Goal: Task Accomplishment & Management: Manage account settings

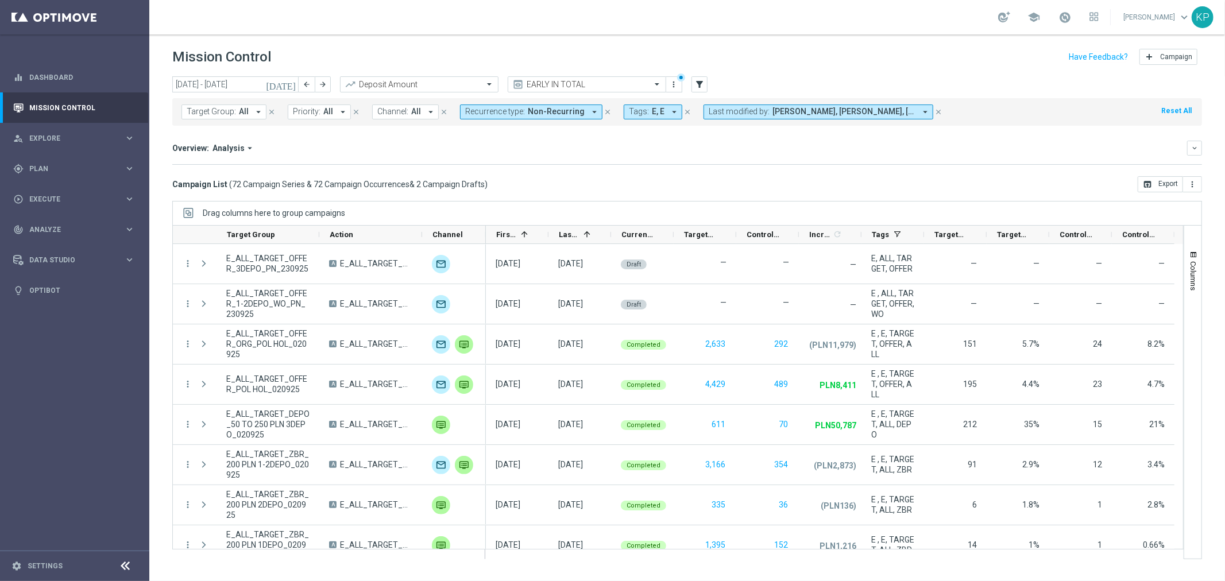
click at [881, 180] on div "Campaign List ( 72 Campaign Series & 72 Campaign Occurrences & 2 Campaign Draft…" at bounding box center [687, 184] width 1030 height 16
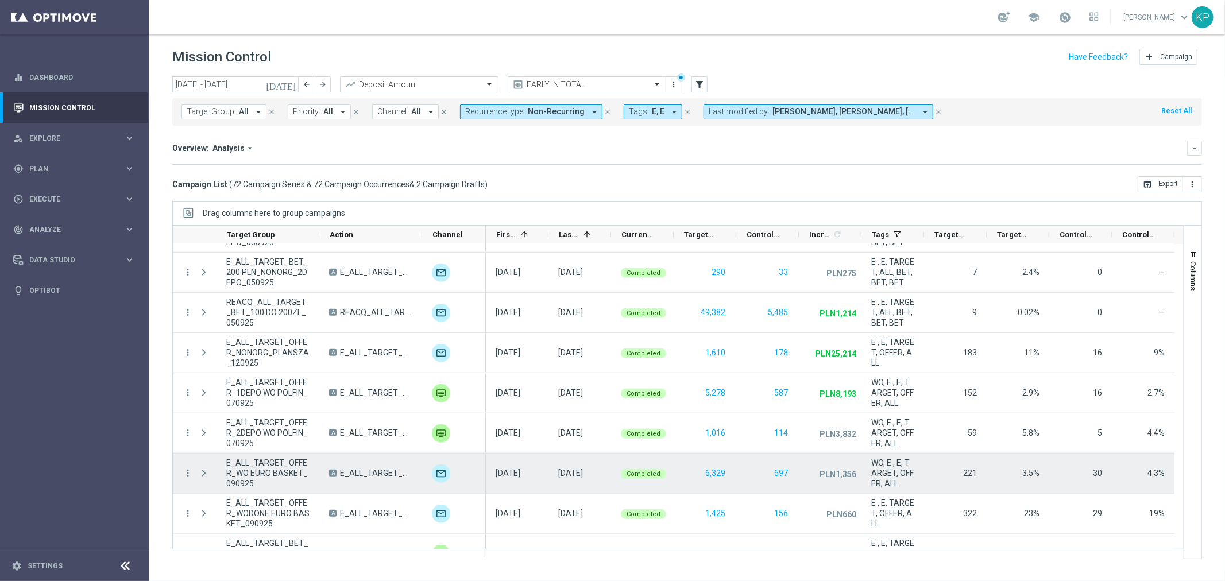
scroll to position [1212, 0]
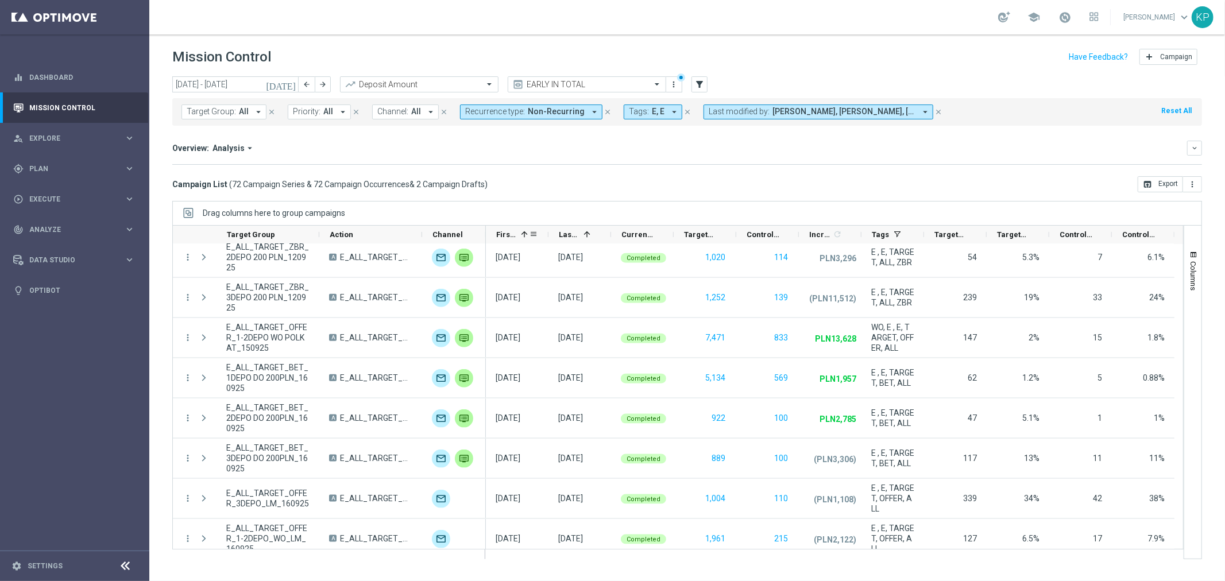
click at [506, 227] on div "First in Range 1" at bounding box center [512, 235] width 33 height 18
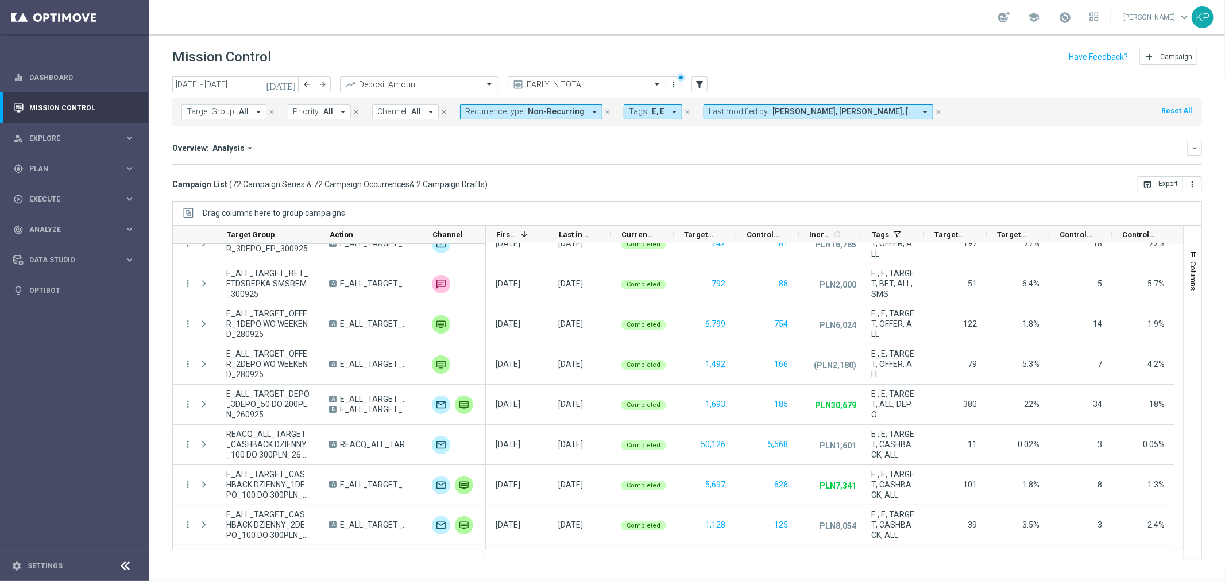
scroll to position [0, 0]
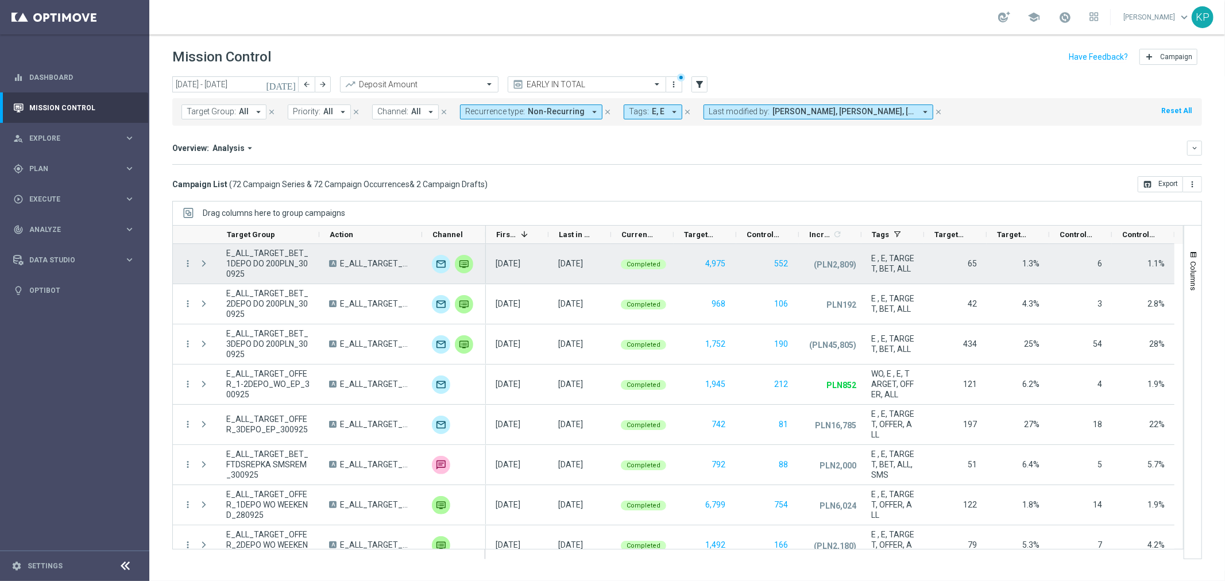
click at [273, 264] on span "E_ALL_TARGET_BET_1DEPO DO 200PLN_300925" at bounding box center [267, 263] width 83 height 31
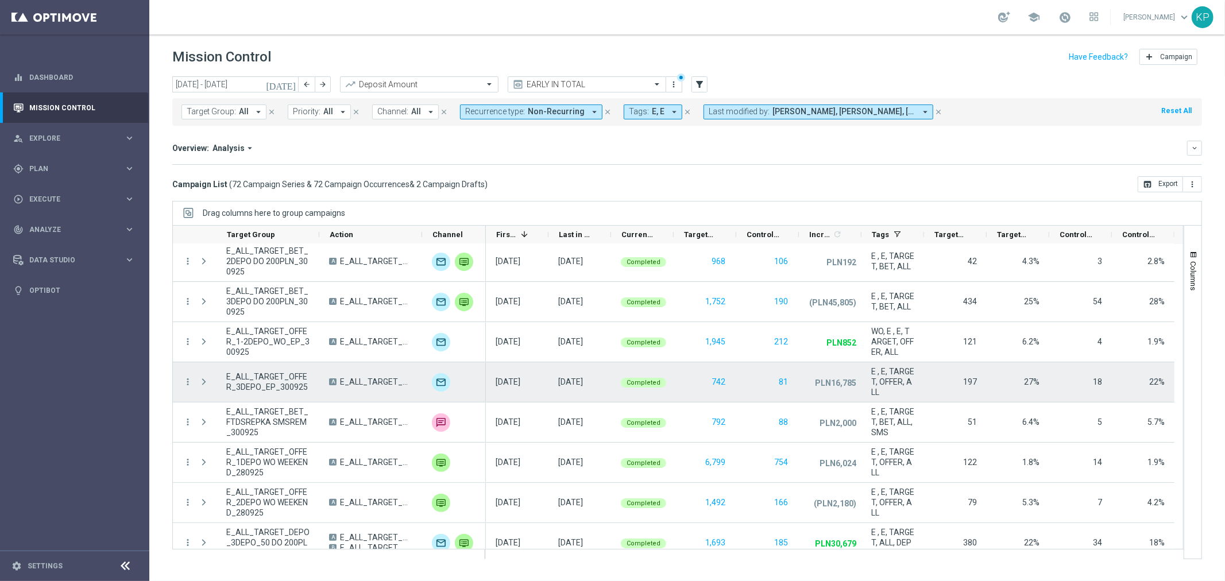
scroll to position [64, 0]
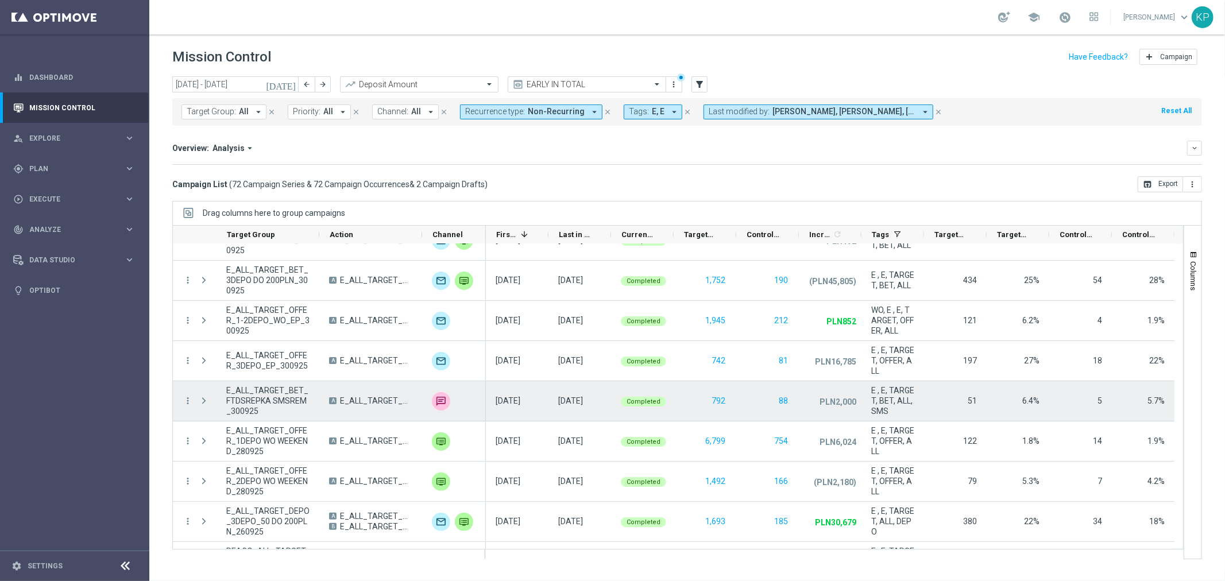
click at [289, 402] on span "E_ALL_TARGET_BET_FTDSREPKA SMSREM_300925" at bounding box center [267, 400] width 83 height 31
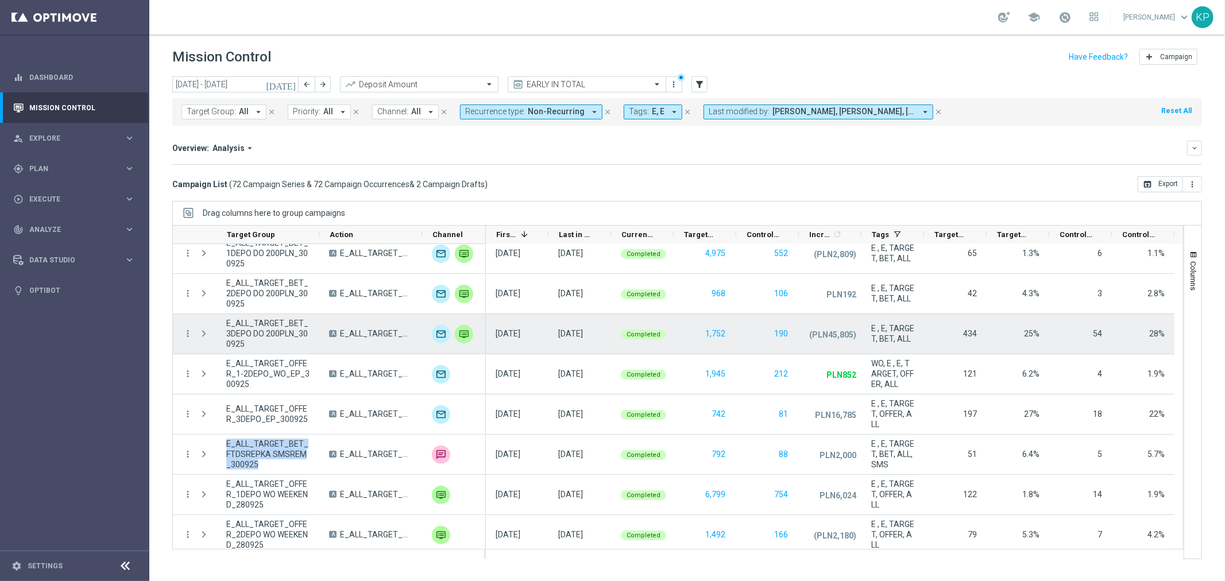
scroll to position [0, 0]
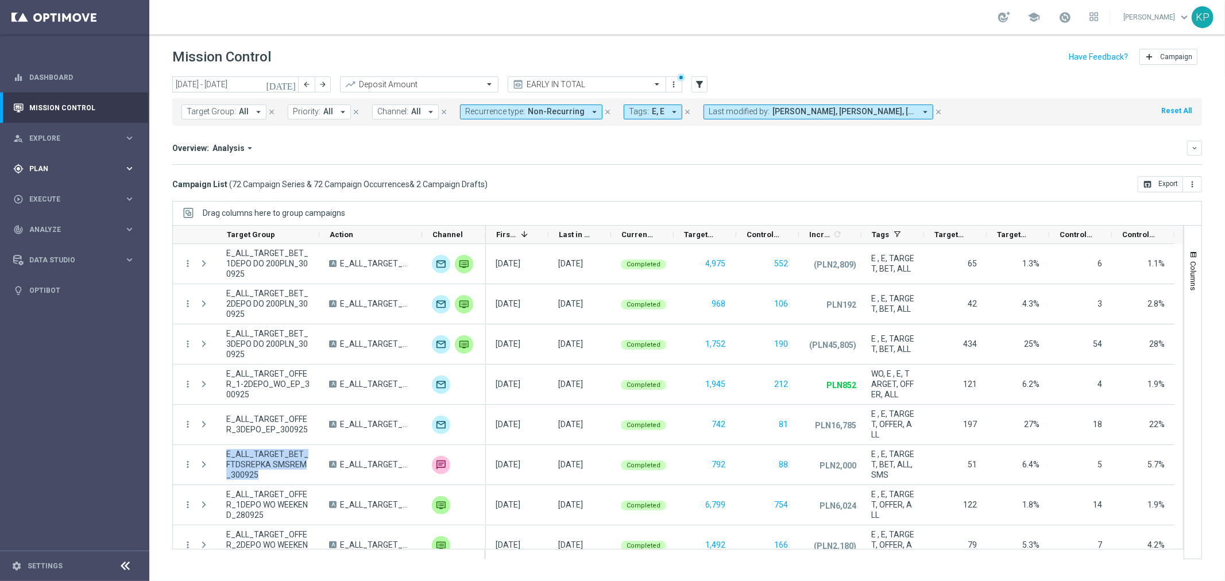
click at [55, 161] on div "gps_fixed Plan keyboard_arrow_right" at bounding box center [74, 168] width 148 height 30
click at [52, 188] on link "Target Groups" at bounding box center [75, 192] width 90 height 9
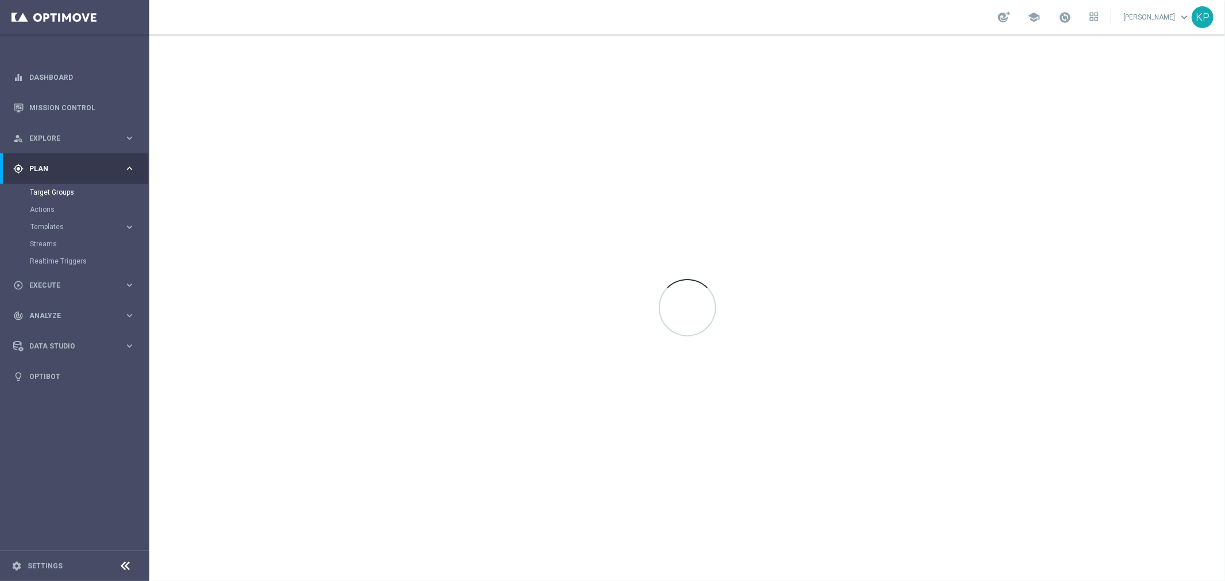
click at [735, 23] on div "school [PERSON_NAME] keyboard_arrow_down KP" at bounding box center [687, 17] width 1076 height 34
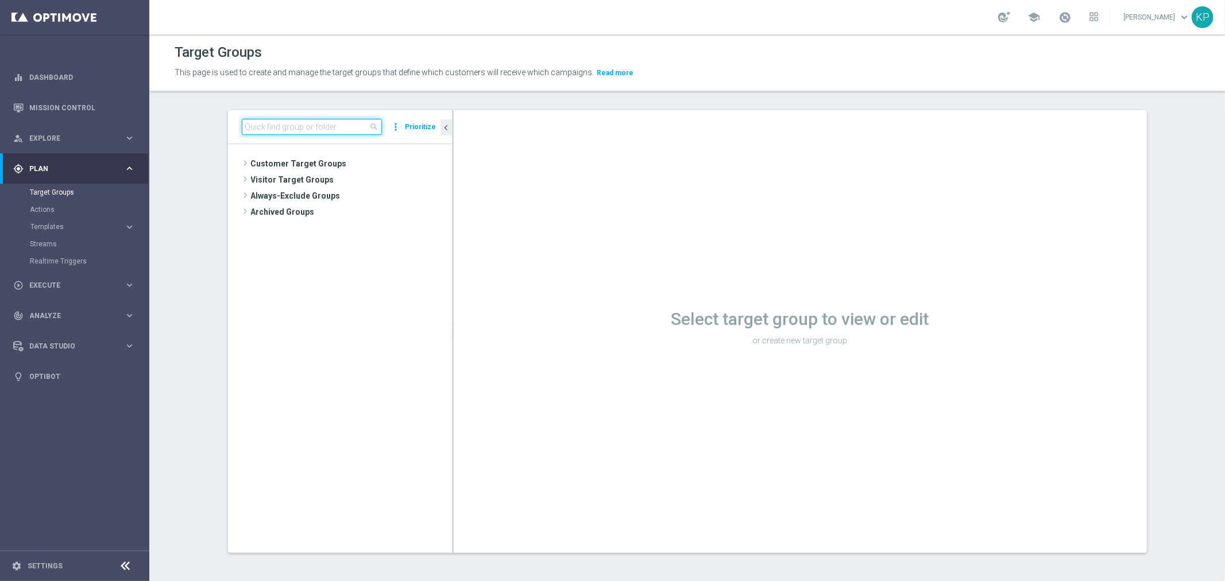
click at [343, 130] on input at bounding box center [312, 127] width 140 height 16
paste input "E_ALL_TARGET_BET_FTDSREPKA SMSREM_300925"
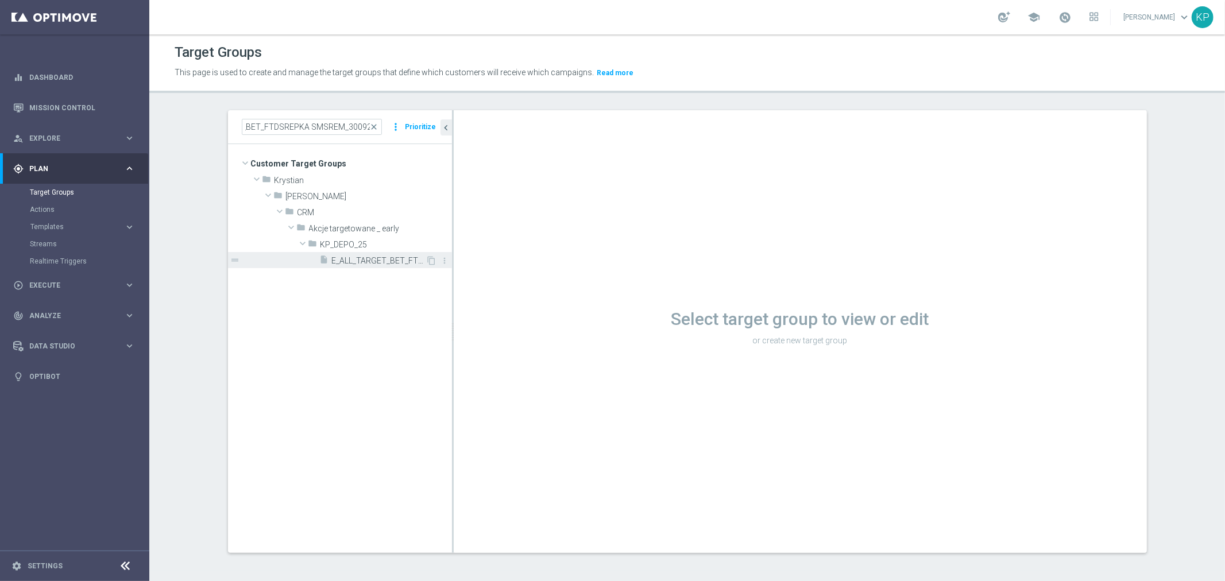
click at [346, 257] on span "E_ALL_TARGET_BET_FTDSREPKA SMSREM_300925" at bounding box center [379, 261] width 94 height 10
click at [873, 53] on div "Target Groups" at bounding box center [687, 52] width 1025 height 22
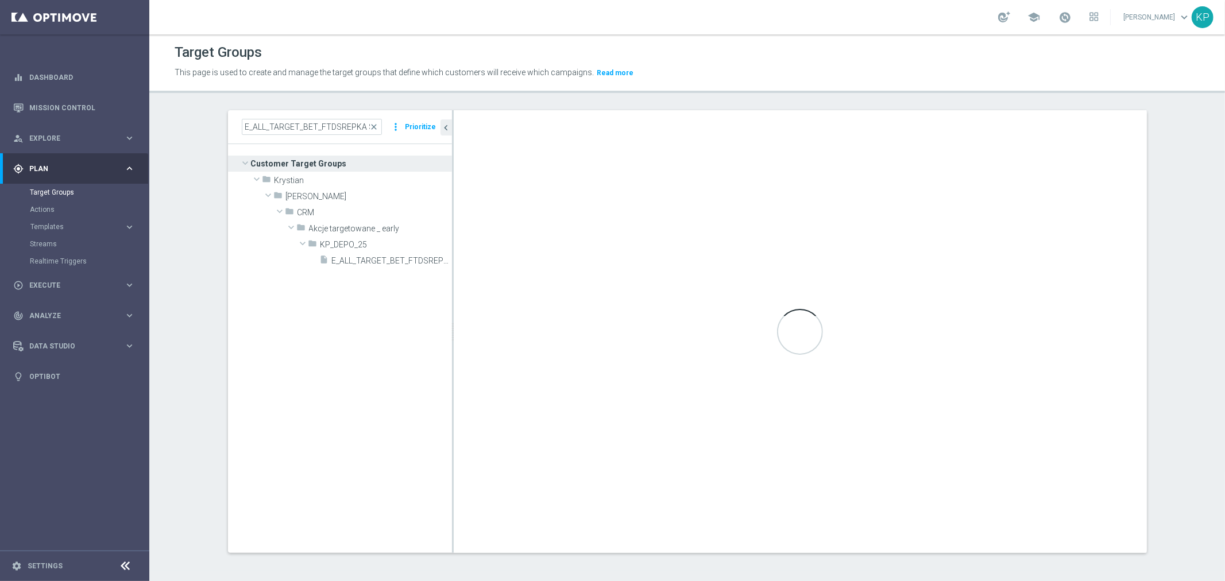
click at [694, 102] on div "Target Groups This page is used to create and manage the target groups that def…" at bounding box center [687, 307] width 1076 height 547
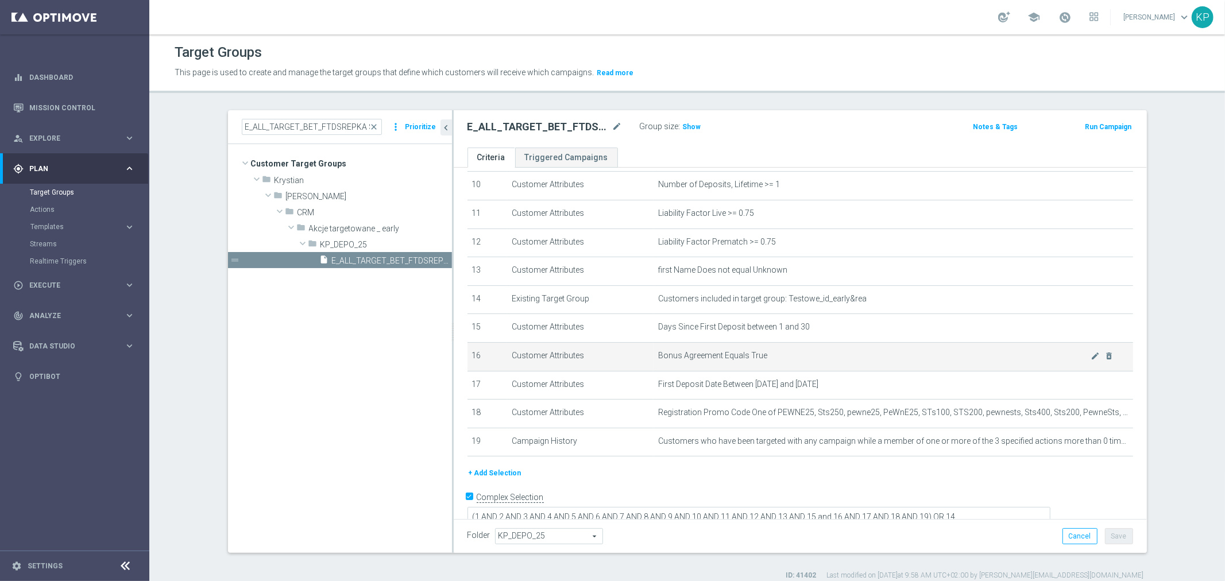
scroll to position [294, 0]
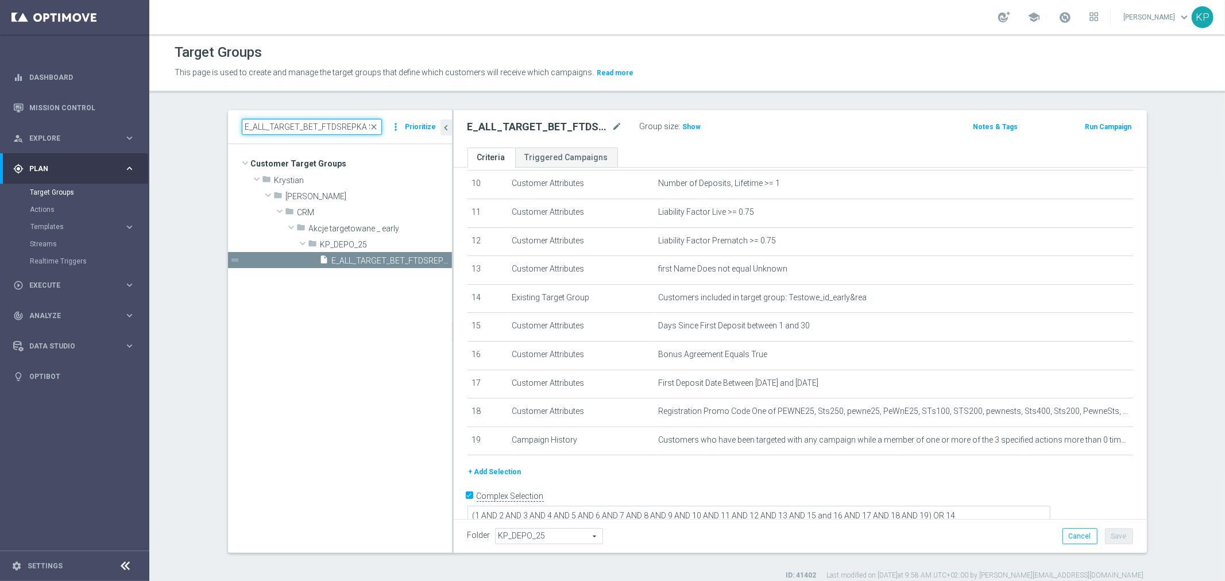
click at [291, 119] on input "E_ALL_TARGET_BET_FTDSREPKA SMSREM_300925" at bounding box center [312, 127] width 140 height 16
paste input "DEPO_FTDSREPKA EXTRA50DOWO_0110"
type input "E_ALL_TARGET_DEPO_FTDSREPKA EXTRA50DOWO_011025"
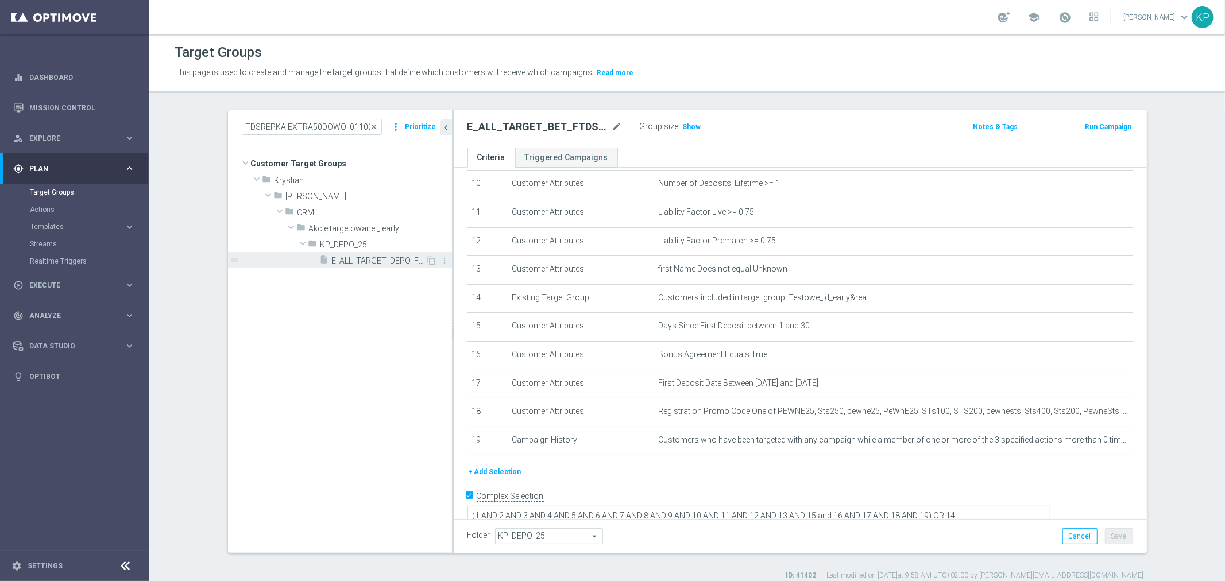
click at [356, 258] on span "E_ALL_TARGET_DEPO_FTDSREPKA EXTRA50DOWO_011025" at bounding box center [379, 261] width 94 height 10
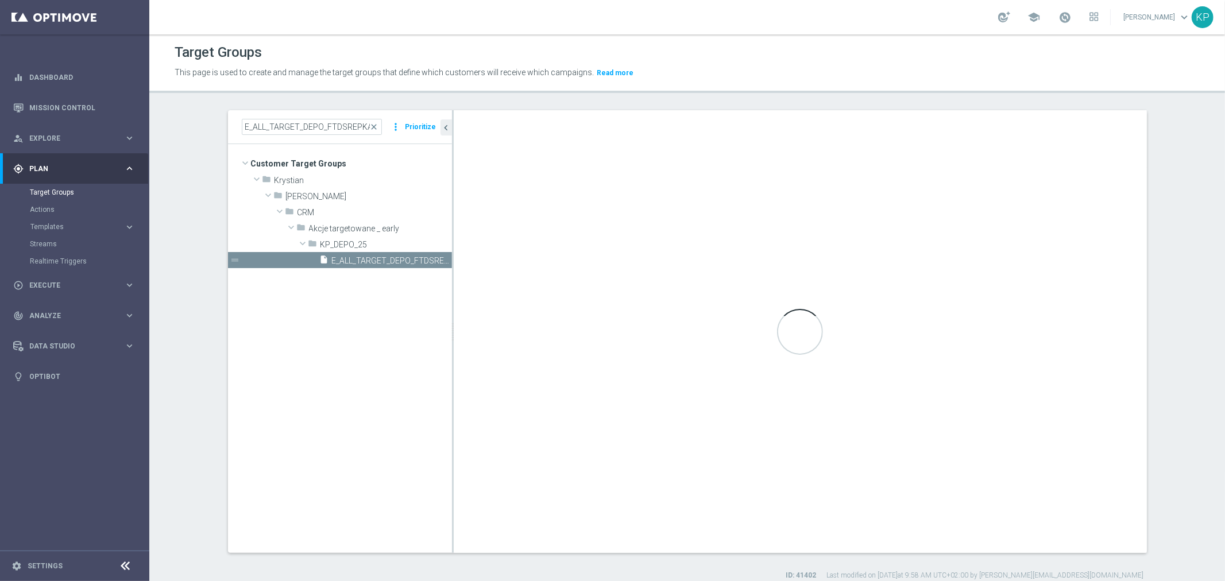
type textarea "(1 AND 2 AND 3 AND 4 AND 5 AND 6 AND 7 AND 8 AND 9 AND 10 AND 11 AND 12 AND 13 …"
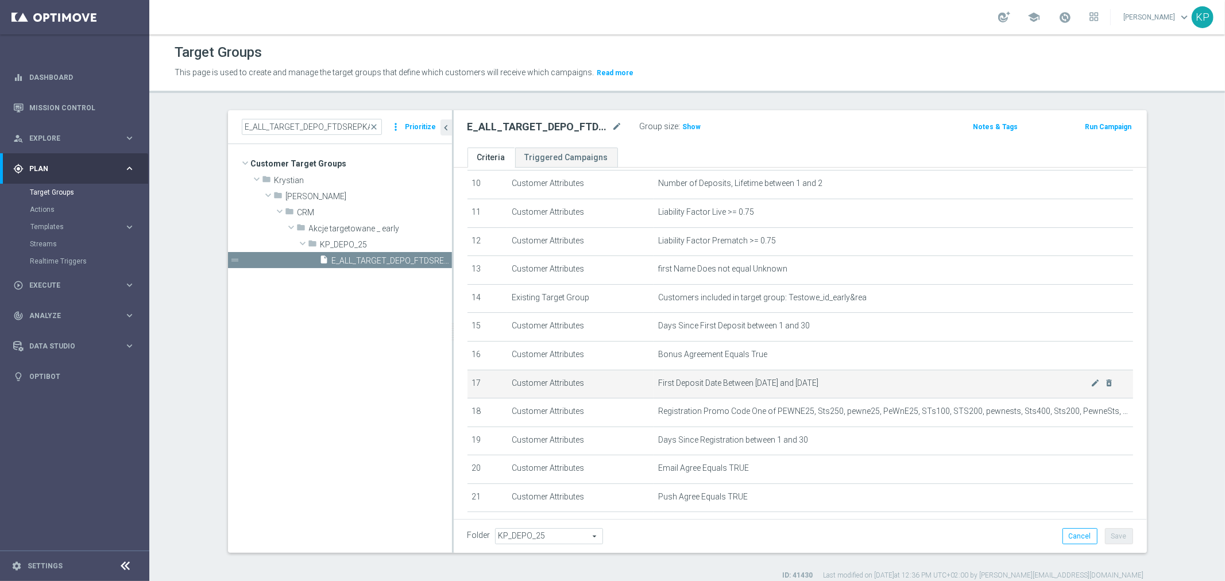
click at [912, 378] on span "First Deposit Date Between 2025-09-01 and 2025-09-07" at bounding box center [874, 383] width 432 height 10
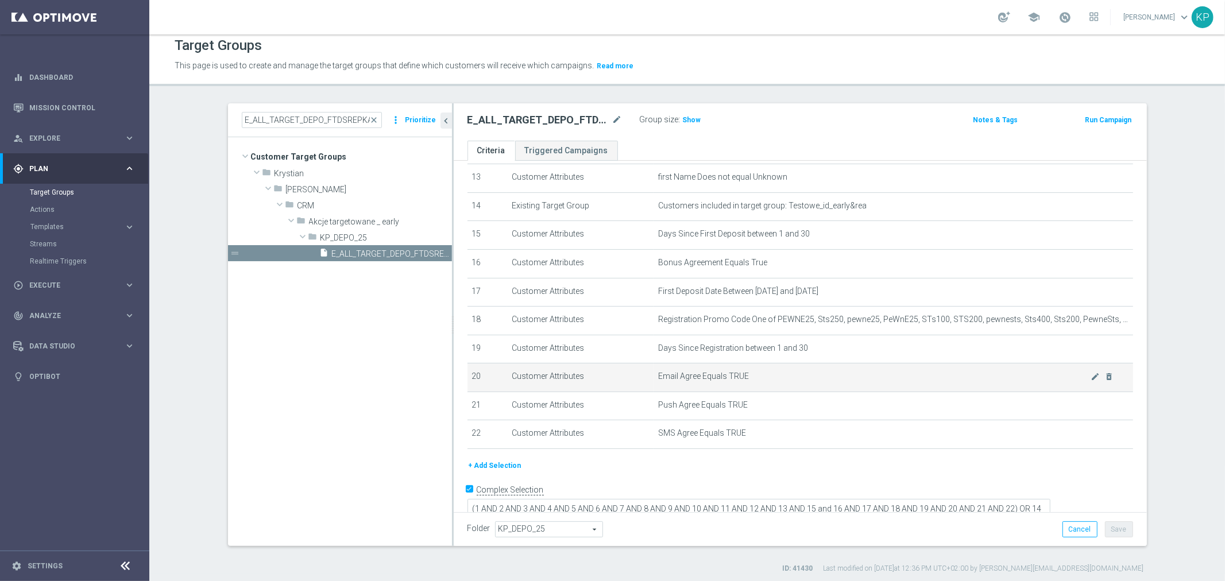
scroll to position [10, 0]
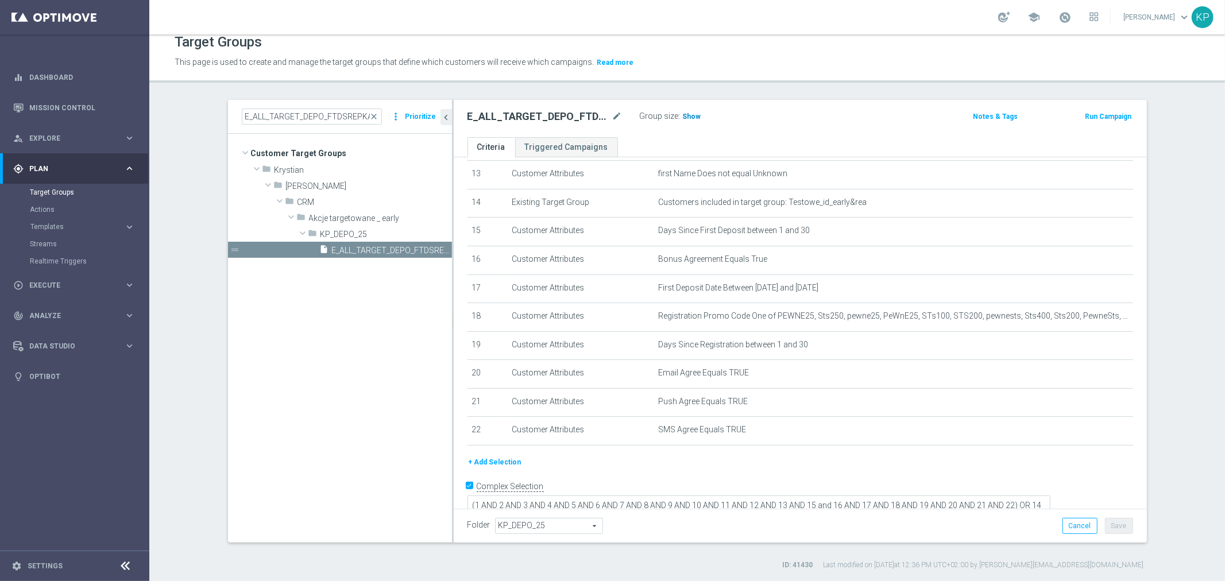
click at [683, 117] on span "Show" at bounding box center [692, 117] width 18 height 8
click at [670, 140] on ul "Criteria Triggered Campaigns" at bounding box center [800, 147] width 693 height 20
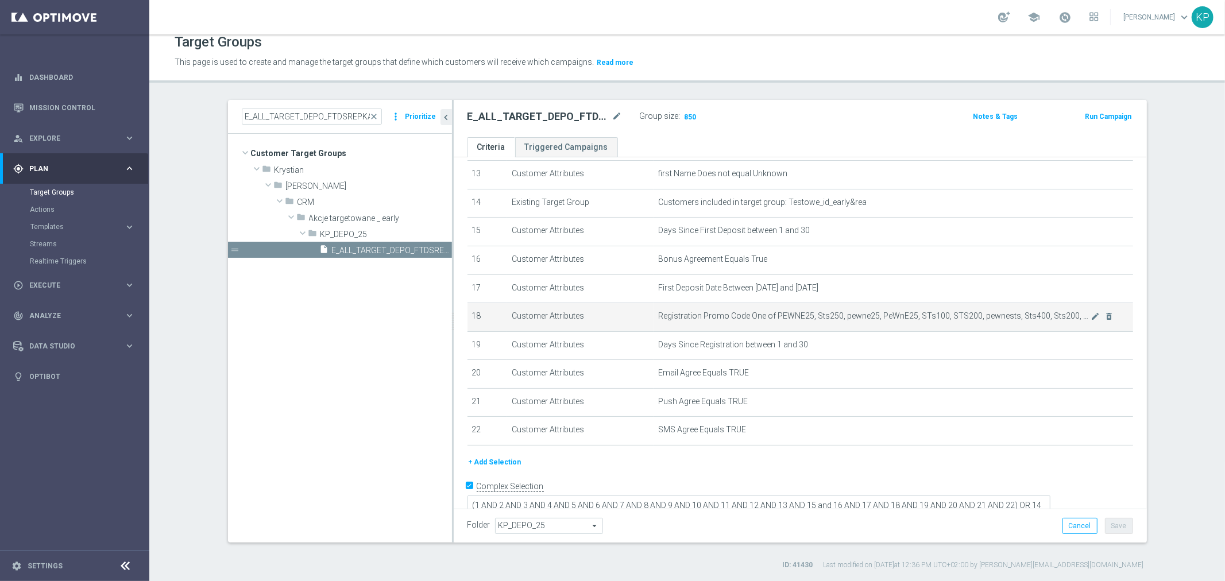
click at [884, 312] on span "Registration Promo Code One of PEWNE25, Sts250, pewne25, PeWnE25, STs100, STS20…" at bounding box center [874, 316] width 432 height 10
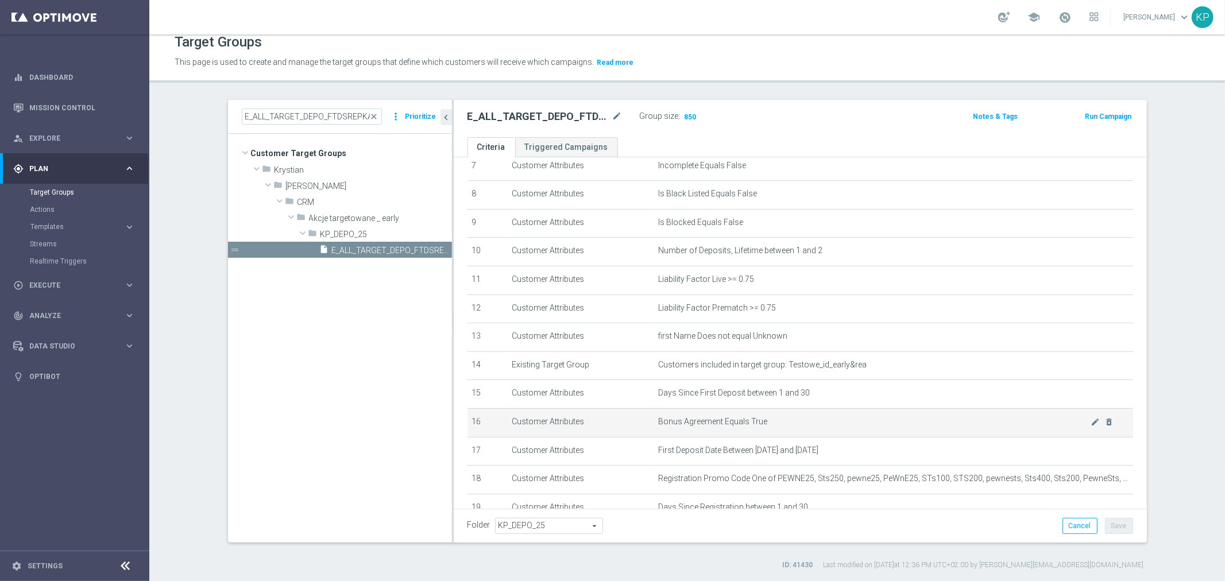
scroll to position [187, 0]
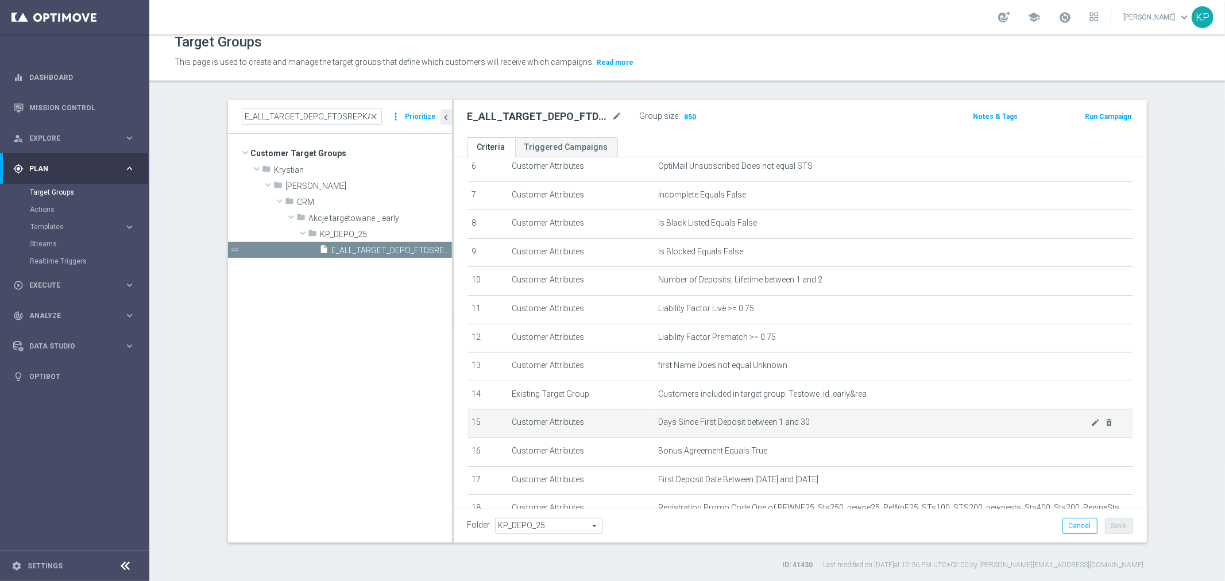
click at [928, 420] on span "Days Since First Deposit between 1 and 30" at bounding box center [874, 422] width 432 height 10
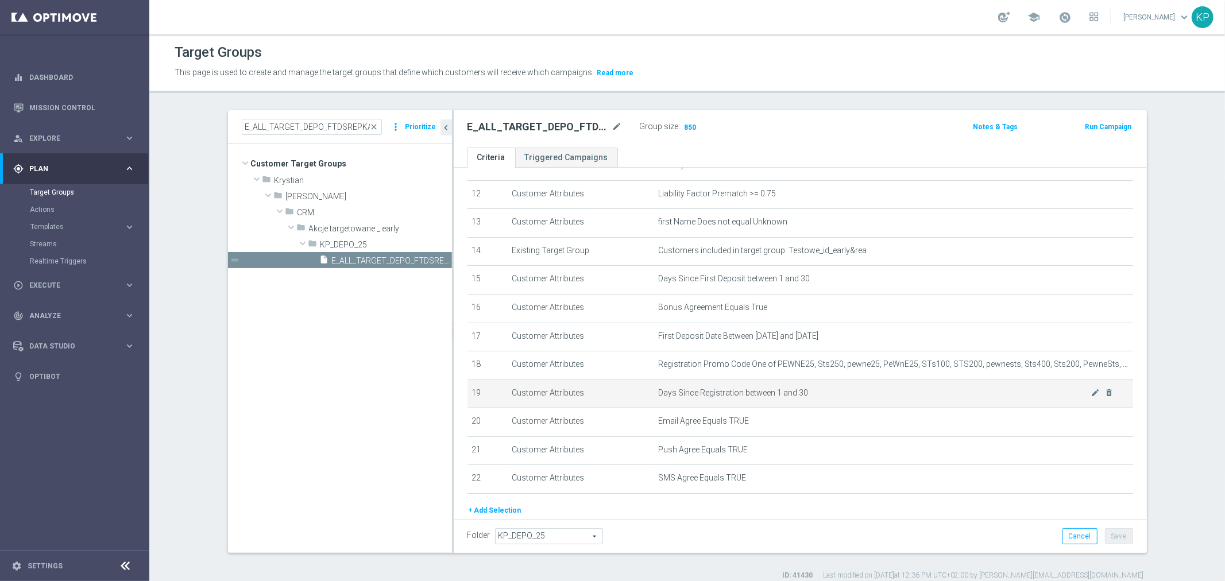
scroll to position [379, 0]
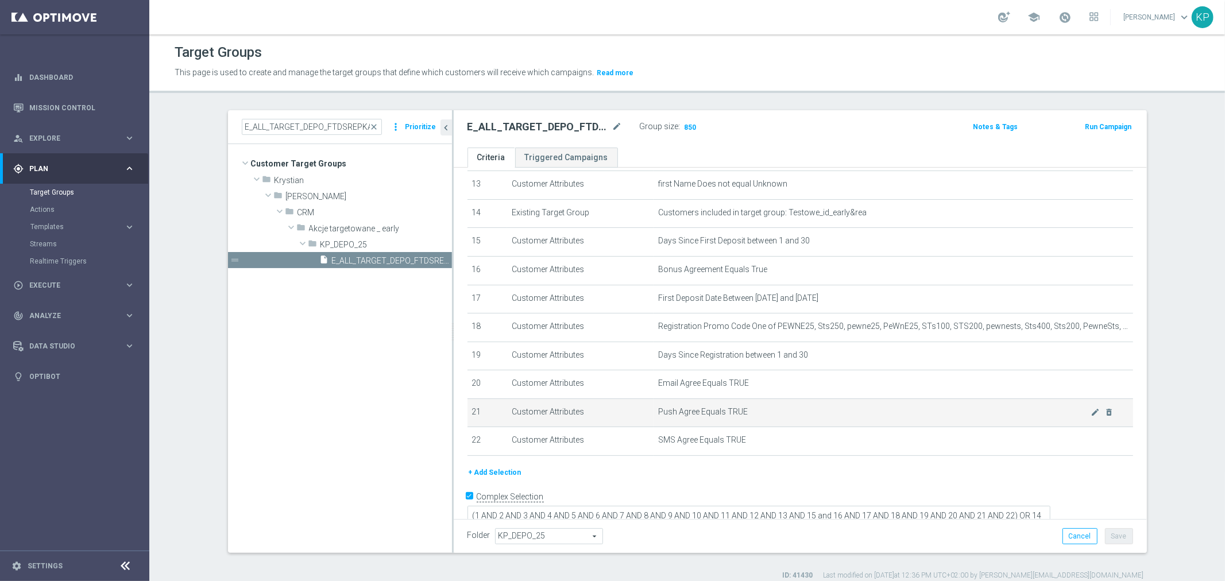
click at [916, 402] on td "Push Agree Equals TRUE mode_edit delete_forever" at bounding box center [892, 413] width 479 height 29
click at [896, 134] on div "E_ALL_TARGET_DEPO_FTDSREPKA EXTRA50DOWO_011025 mode_edit Group size : 850" at bounding box center [686, 128] width 455 height 18
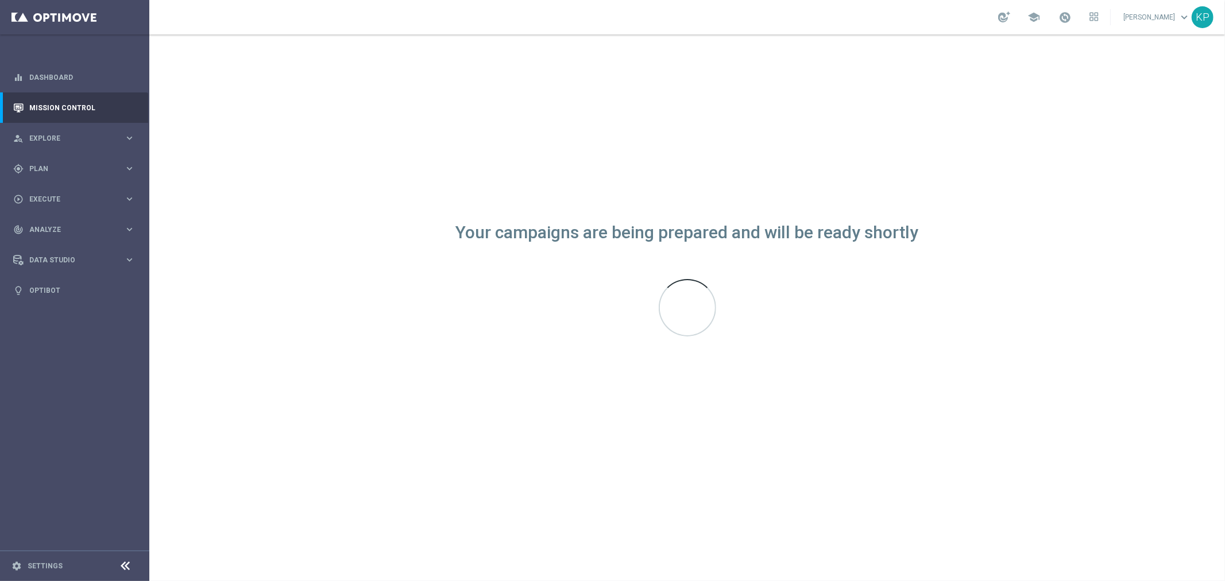
click at [980, 16] on div "school [PERSON_NAME] keyboard_arrow_down KP" at bounding box center [687, 17] width 1076 height 34
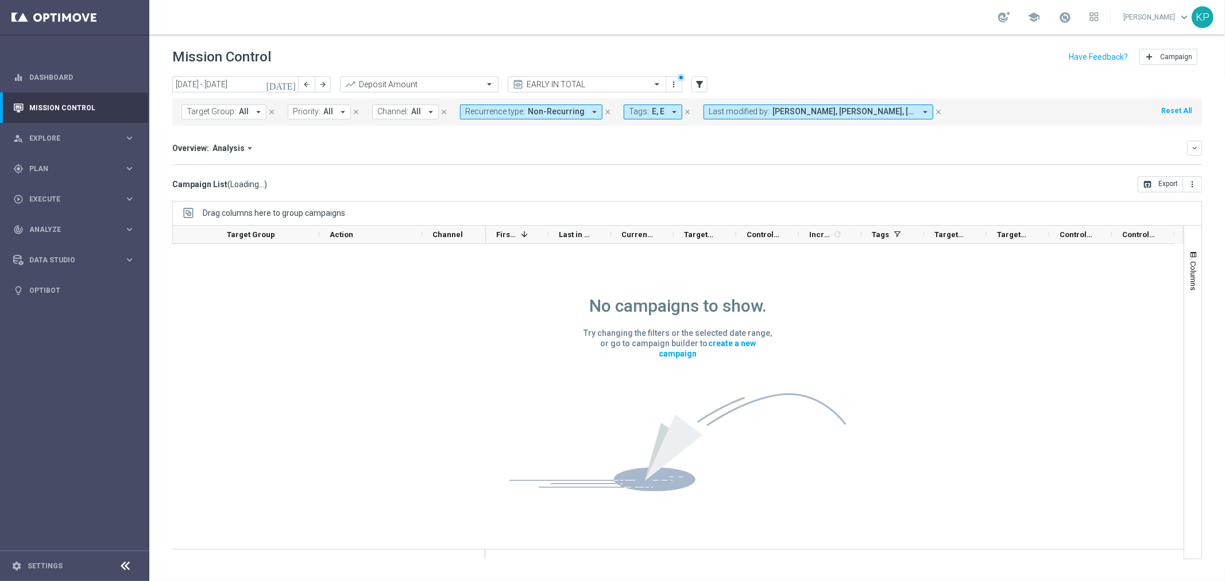
click at [297, 82] on button "[DATE]" at bounding box center [281, 84] width 34 height 17
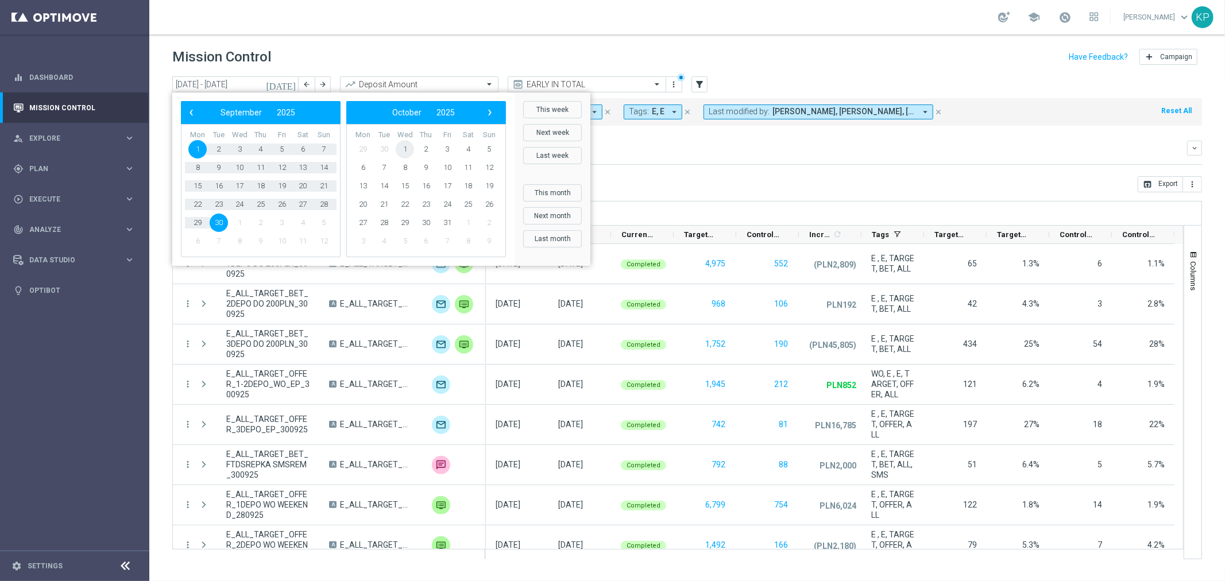
click at [399, 144] on span "1" at bounding box center [405, 149] width 18 height 18
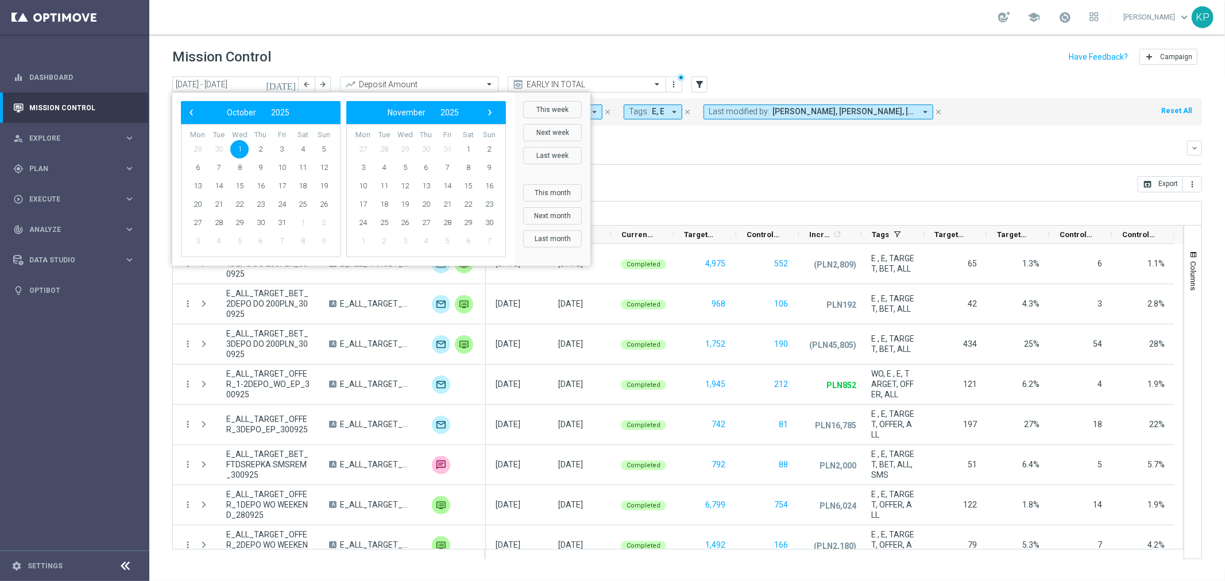
click at [243, 149] on span "1" at bounding box center [239, 149] width 18 height 18
type input "[DATE] - [DATE]"
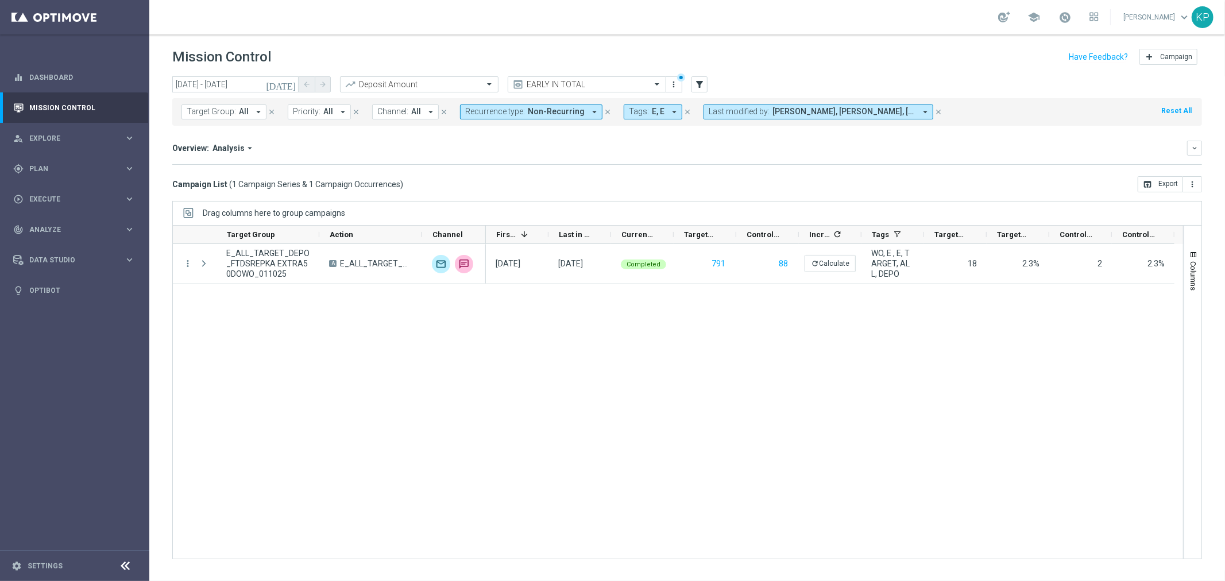
click at [421, 158] on div "Overview: Analysis arrow_drop_down keyboard_arrow_down Increase In Deposit Amou…" at bounding box center [687, 153] width 1030 height 24
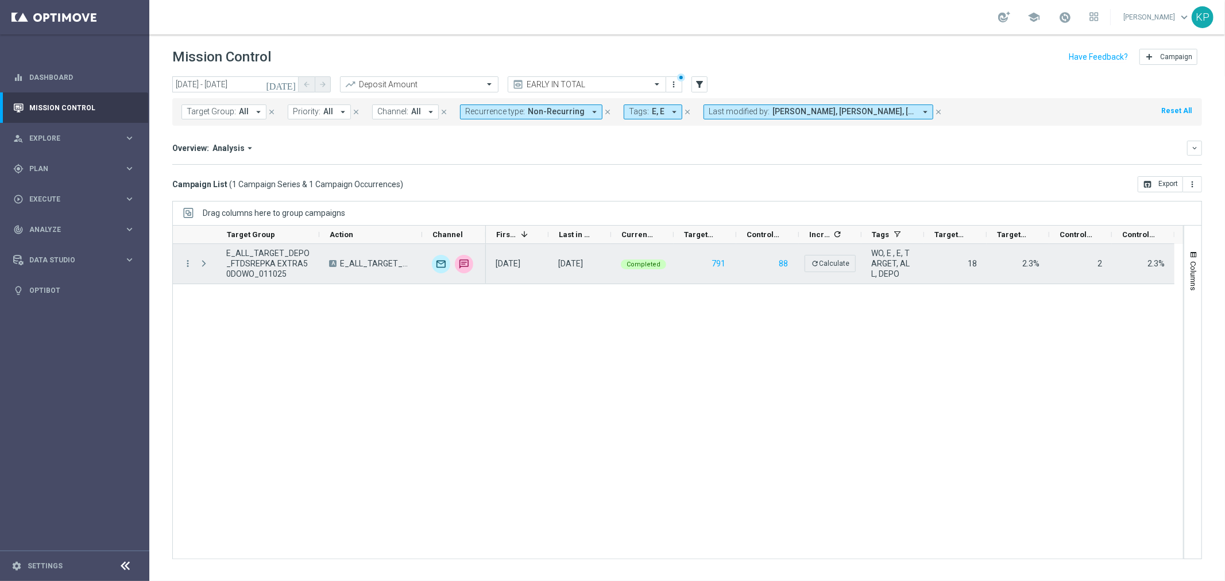
click at [267, 264] on span "E_ALL_TARGET_DEPO_FTDSREPKA EXTRA50DOWO_011025" at bounding box center [267, 263] width 83 height 31
click at [187, 266] on icon "more_vert" at bounding box center [188, 263] width 10 height 10
